Goal: Transaction & Acquisition: Purchase product/service

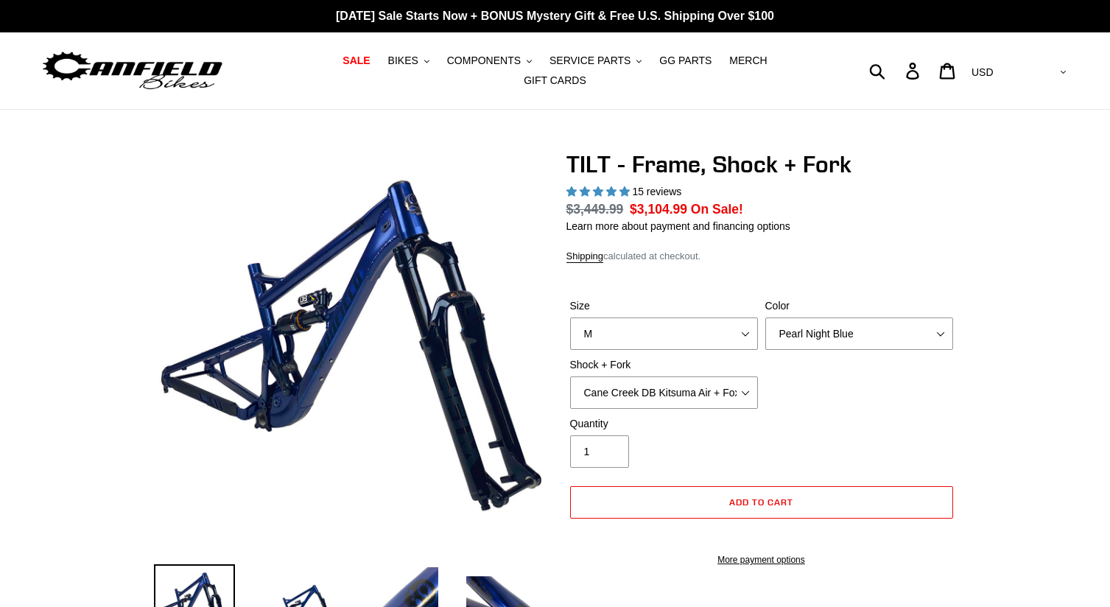
select select "highest-rating"
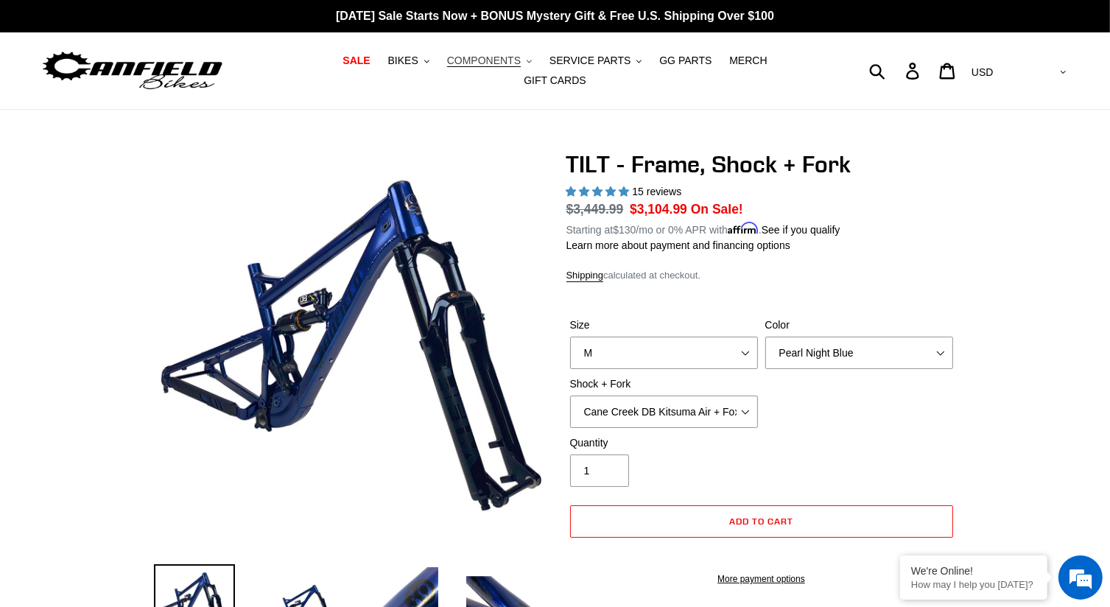
click at [527, 63] on icon "button" at bounding box center [529, 61] width 5 height 3
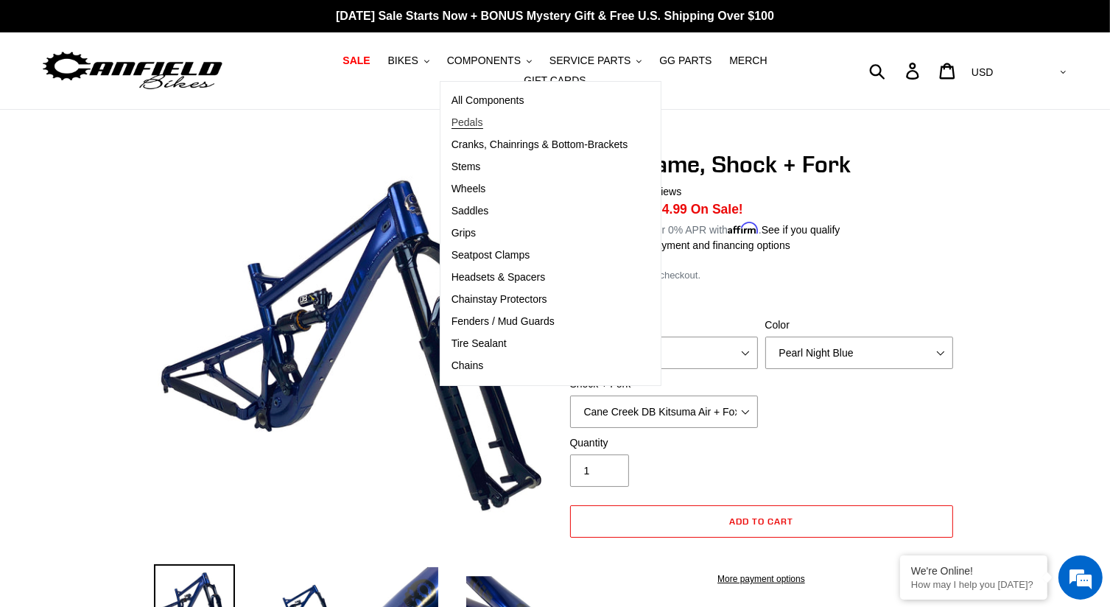
click at [452, 128] on span "Pedals" at bounding box center [468, 122] width 32 height 13
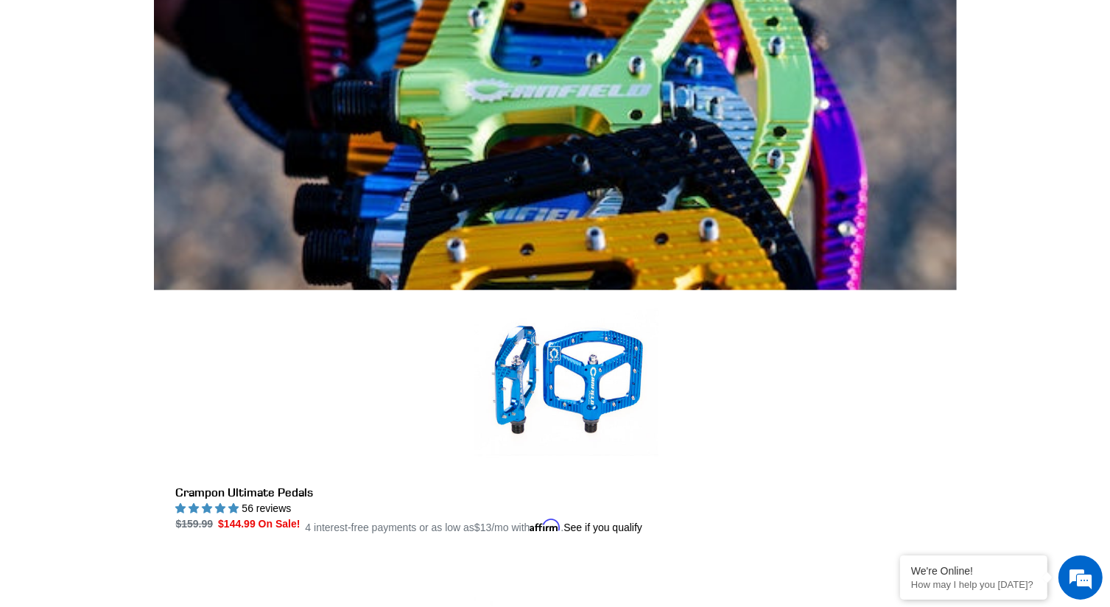
scroll to position [442, 0]
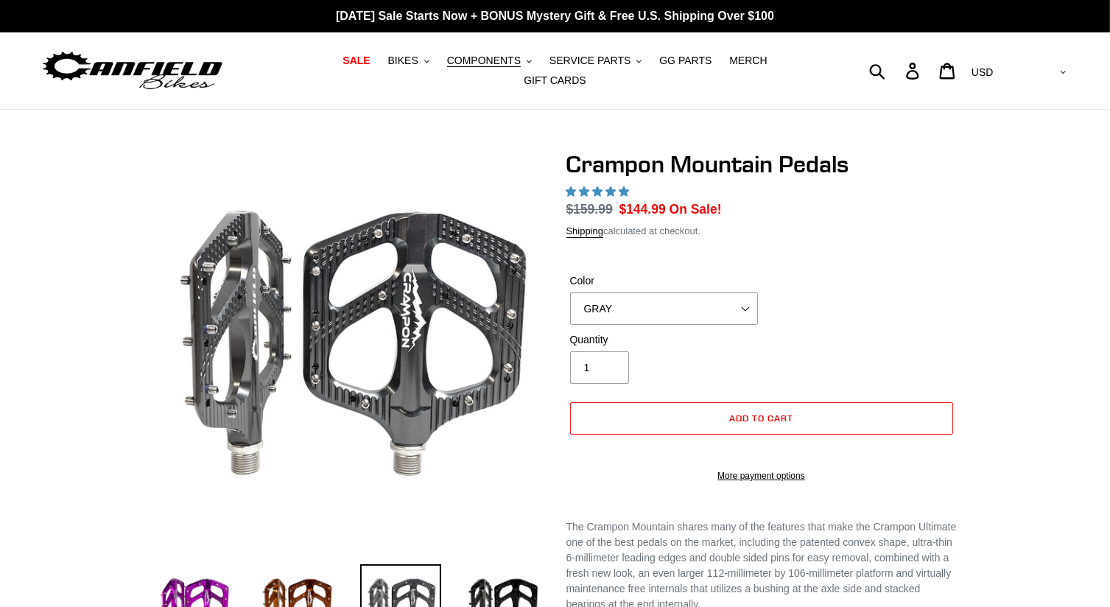
select select "highest-rating"
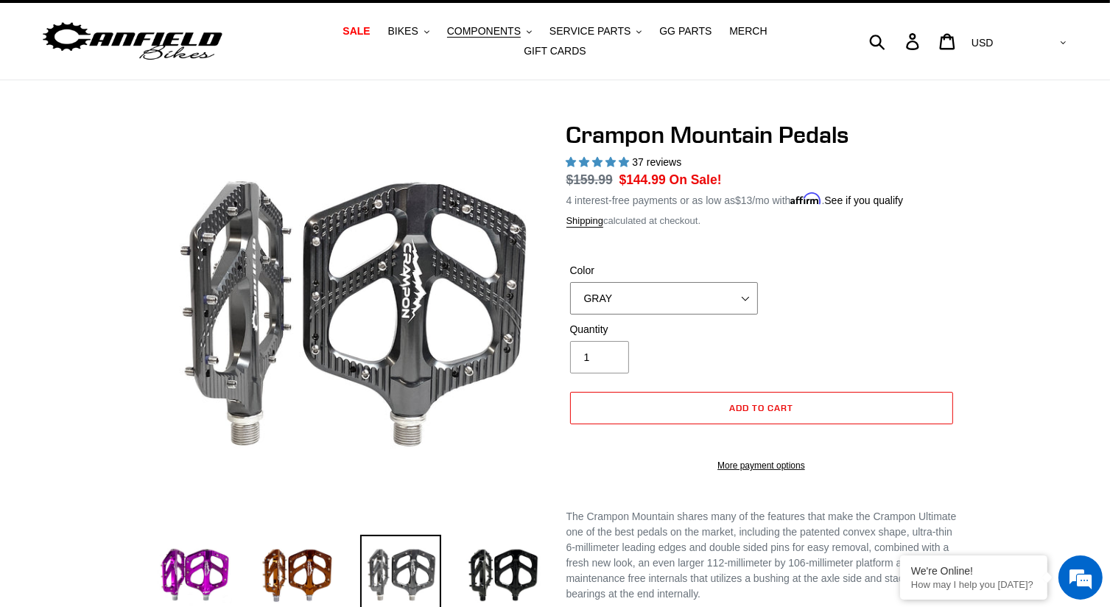
click at [746, 284] on select "GRAY BLACK STEALTH - Sold out POLISHED RED BLUE [GEOGRAPHIC_DATA] ORANGE PNW GR…" at bounding box center [664, 298] width 188 height 32
click at [570, 282] on select "GRAY BLACK STEALTH - Sold out POLISHED RED BLUE [GEOGRAPHIC_DATA] ORANGE PNW GR…" at bounding box center [664, 298] width 188 height 32
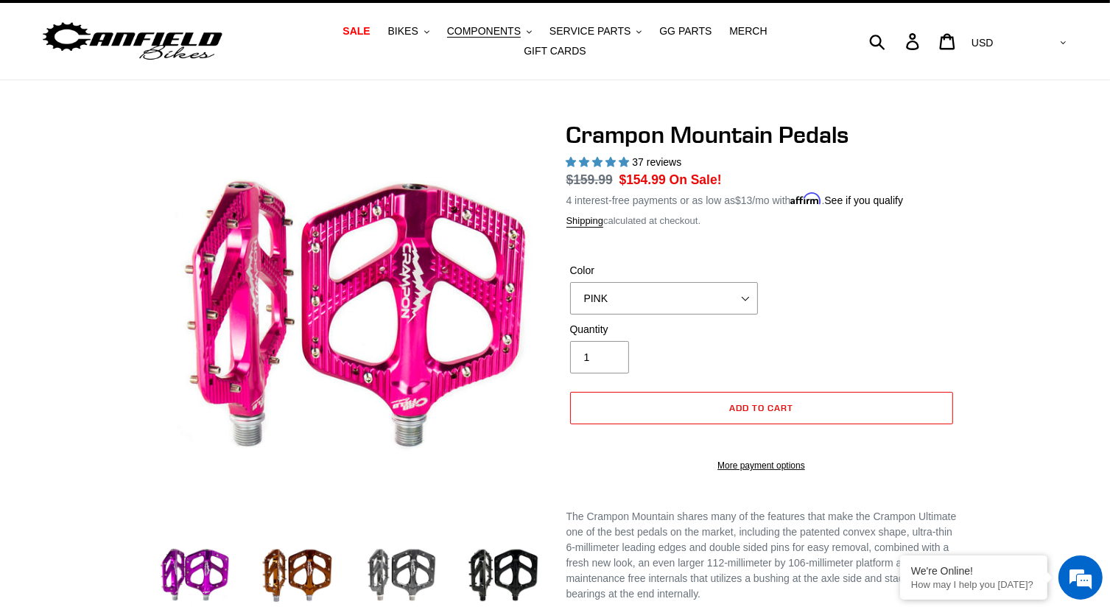
click at [1014, 312] on div at bounding box center [555, 515] width 1110 height 788
click at [746, 290] on select "GRAY BLACK STEALTH - Sold out POLISHED RED BLUE [GEOGRAPHIC_DATA] ORANGE PNW GR…" at bounding box center [664, 298] width 188 height 32
click at [570, 282] on select "GRAY BLACK STEALTH - Sold out POLISHED RED BLUE [GEOGRAPHIC_DATA] ORANGE PNW GR…" at bounding box center [664, 298] width 188 height 32
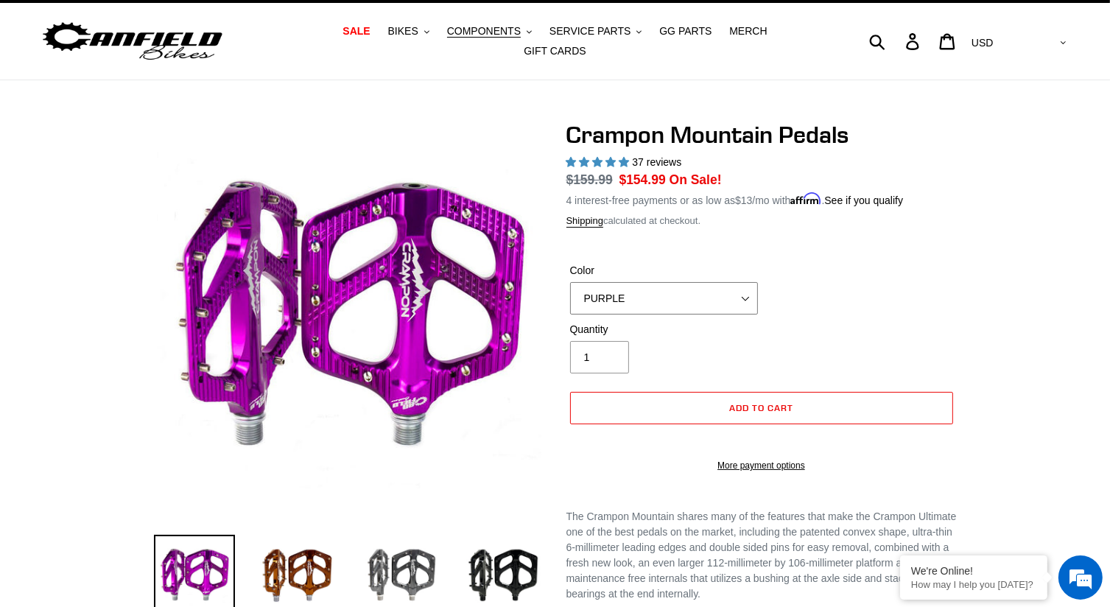
select select "PINK"
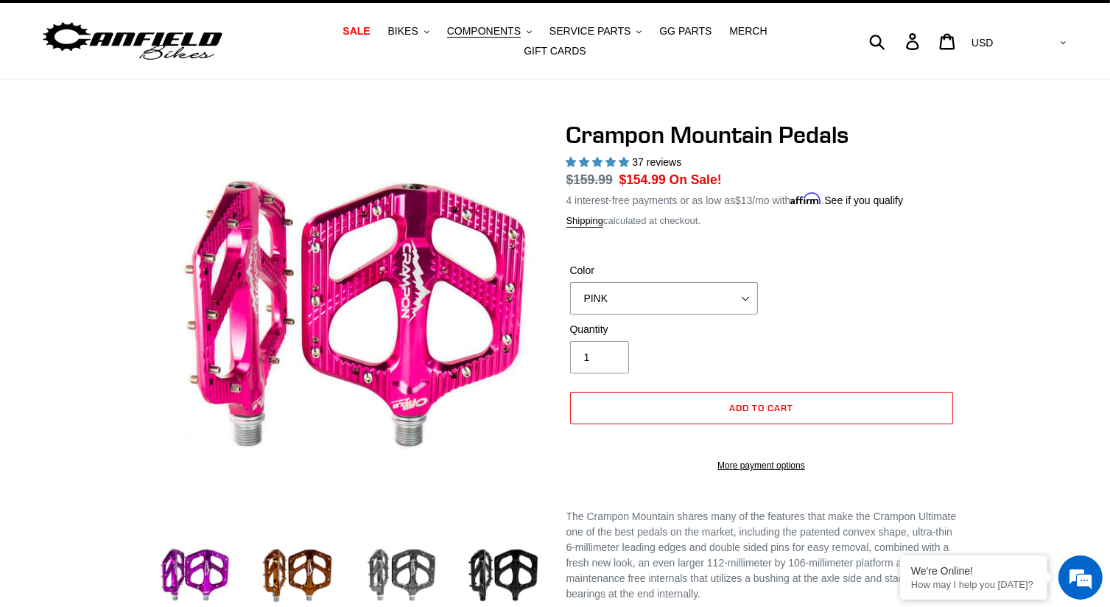
click at [967, 284] on div at bounding box center [555, 515] width 884 height 788
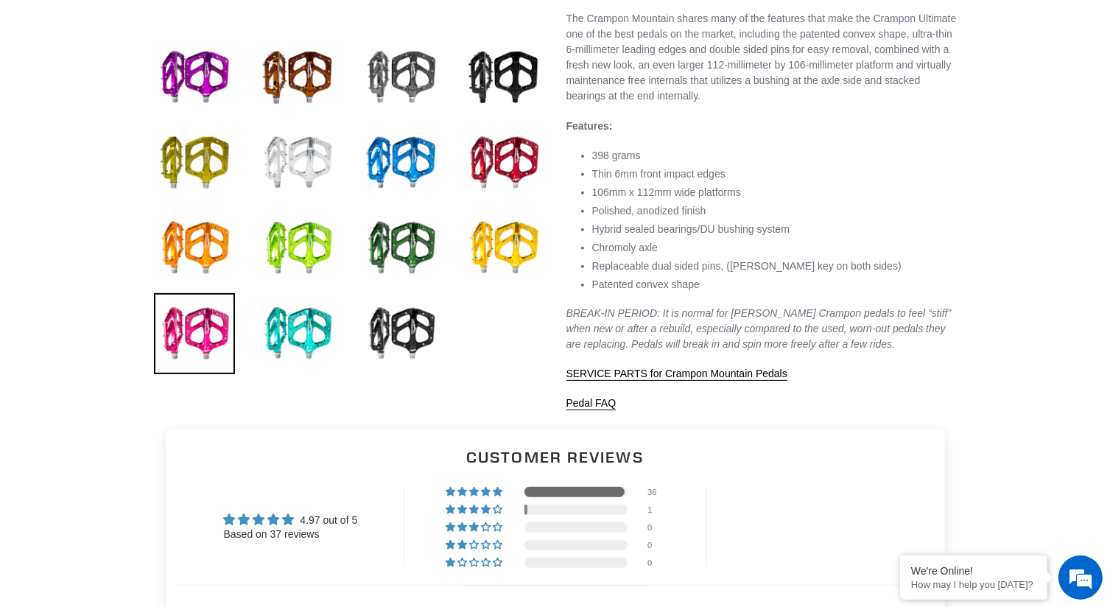
scroll to position [589, 0]
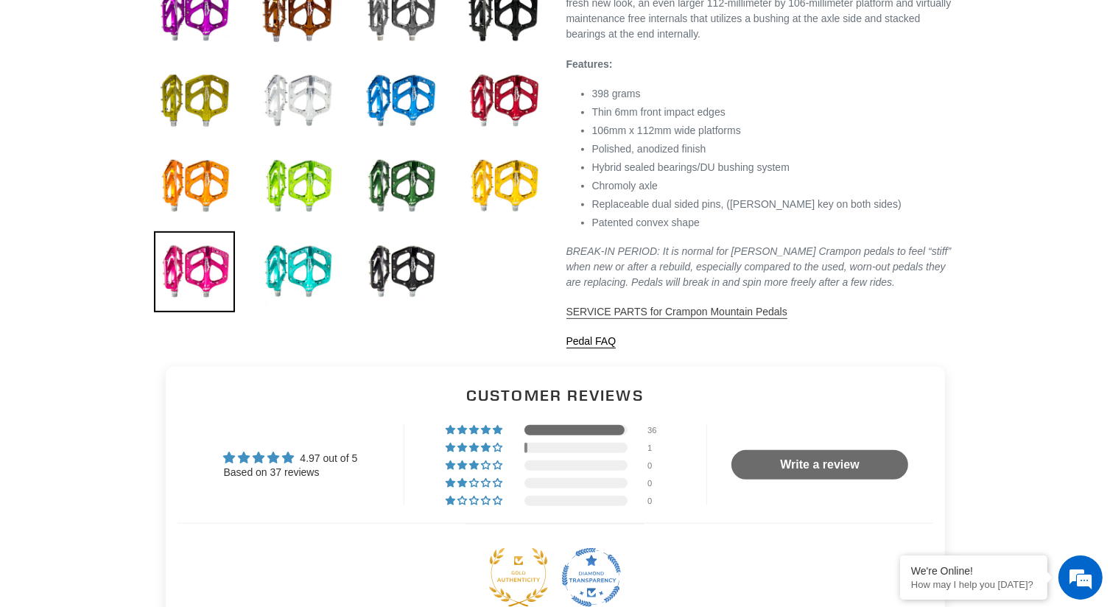
click at [666, 318] on span "SERVICE PARTS for Crampon Mountain Pedals" at bounding box center [677, 312] width 221 height 12
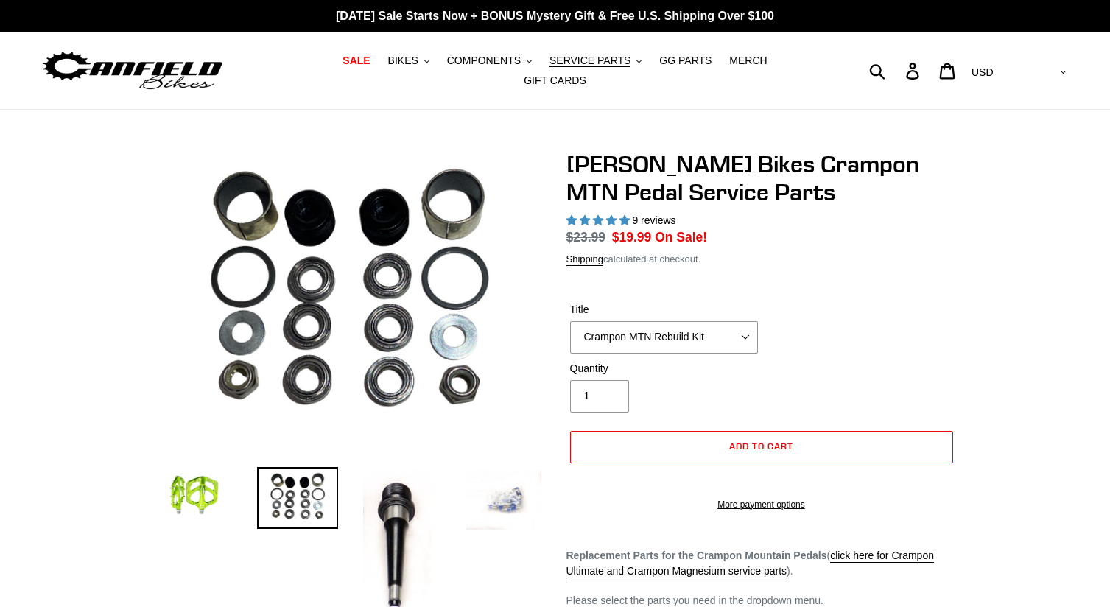
select select "highest-rating"
